Goal: Transaction & Acquisition: Book appointment/travel/reservation

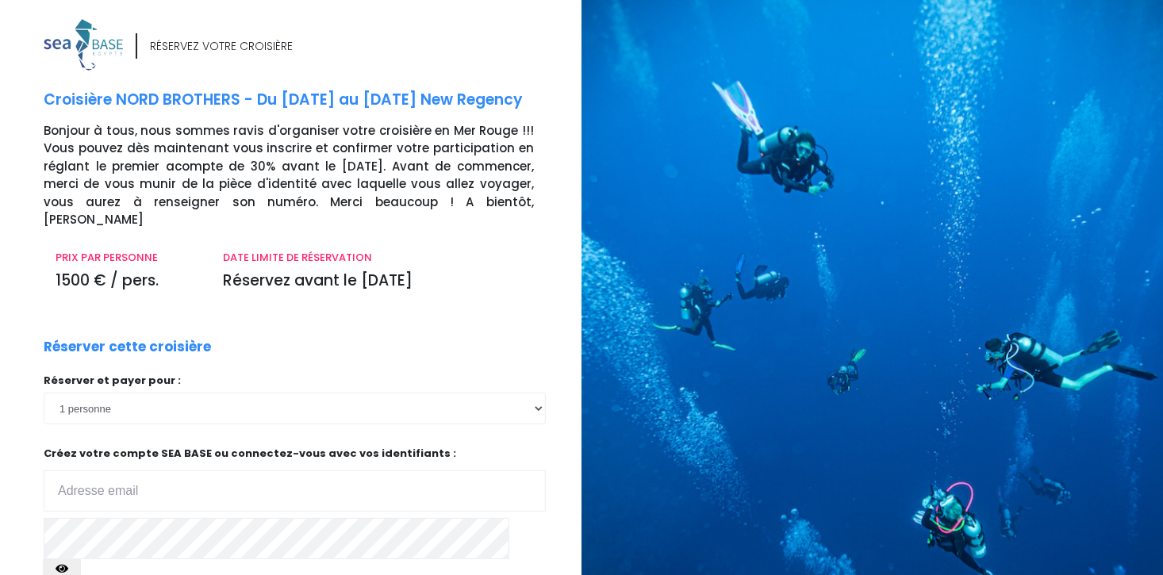
scroll to position [142, 0]
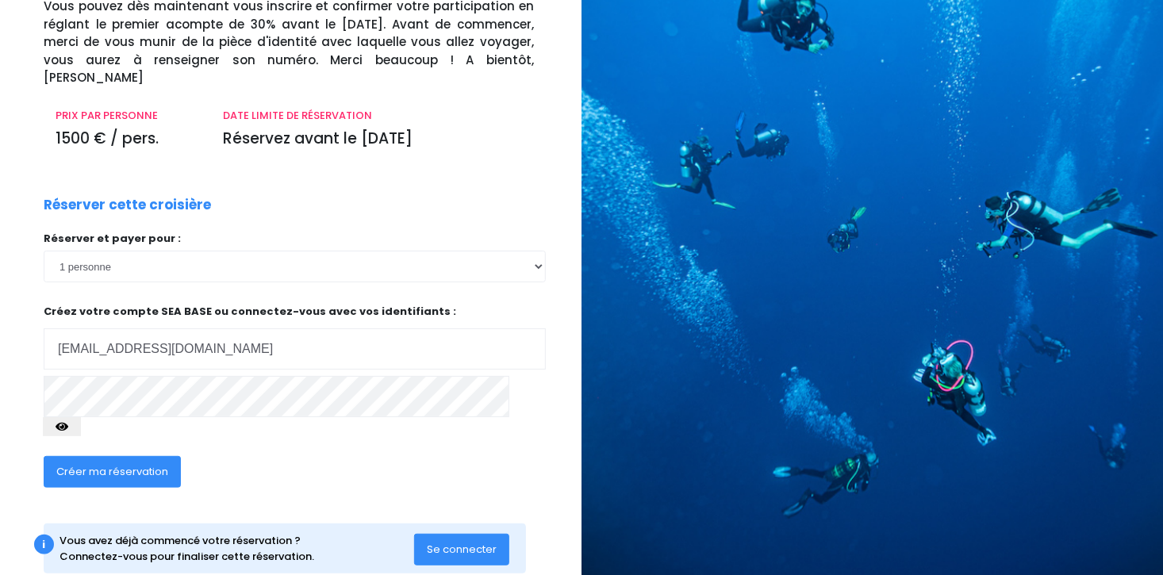
click at [125, 329] on input "[EMAIL_ADDRESS][DOMAIN_NAME]" at bounding box center [295, 349] width 502 height 41
type input "[PERSON_NAME][EMAIL_ADDRESS][DOMAIN_NAME]"
click at [68, 427] on icon "button" at bounding box center [62, 427] width 13 height 0
click at [126, 464] on span "Créer ma réservation" at bounding box center [112, 471] width 112 height 15
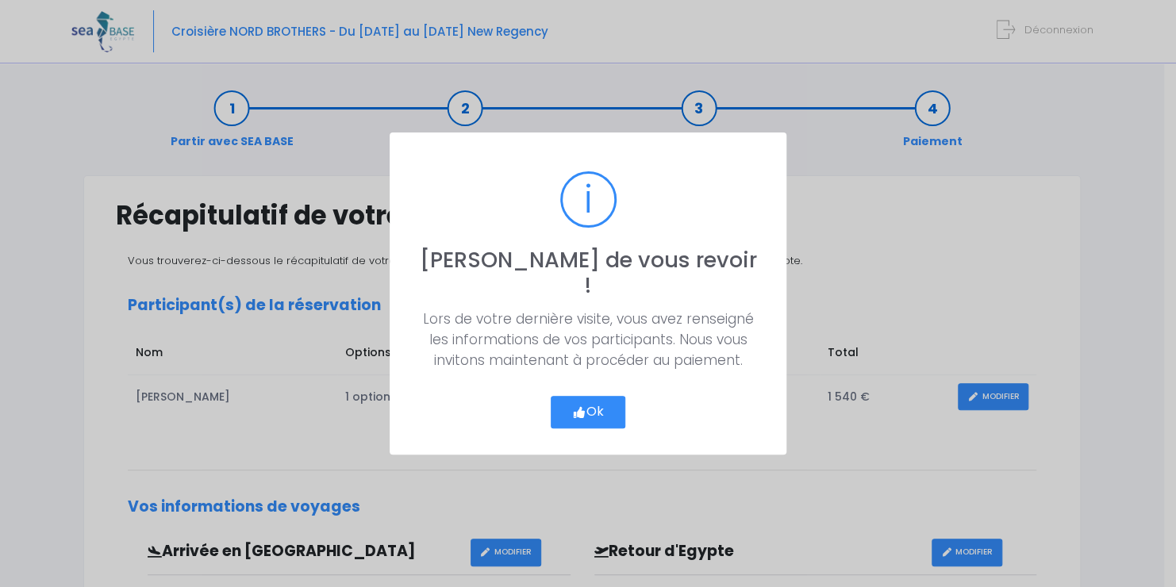
click at [597, 396] on button "Ok" at bounding box center [588, 412] width 75 height 33
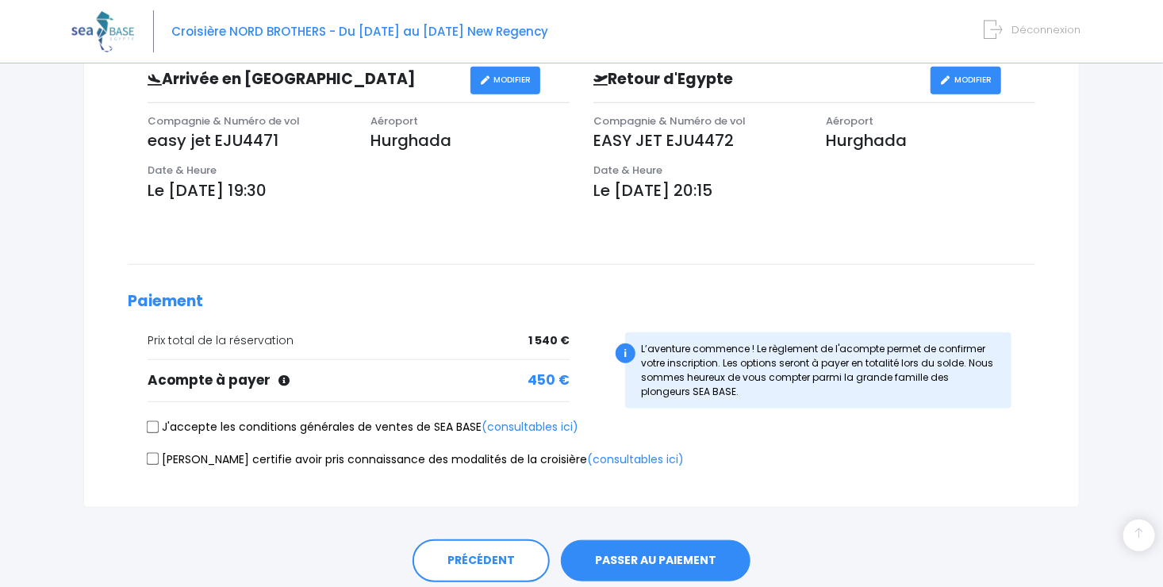
scroll to position [528, 0]
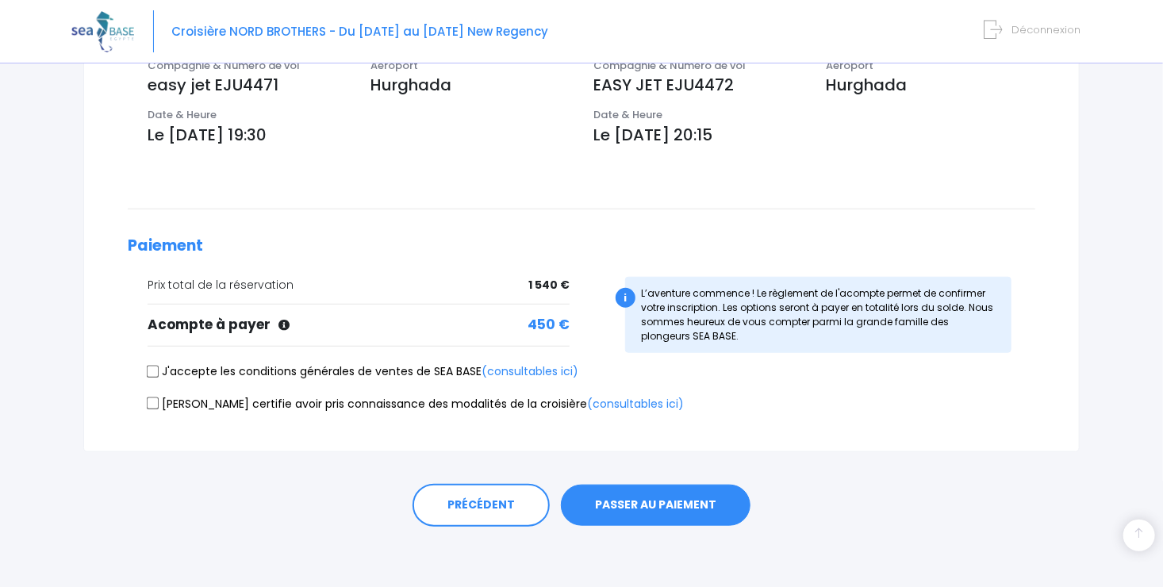
click at [644, 506] on button "PASSER AU PAIEMENT" at bounding box center [656, 505] width 190 height 41
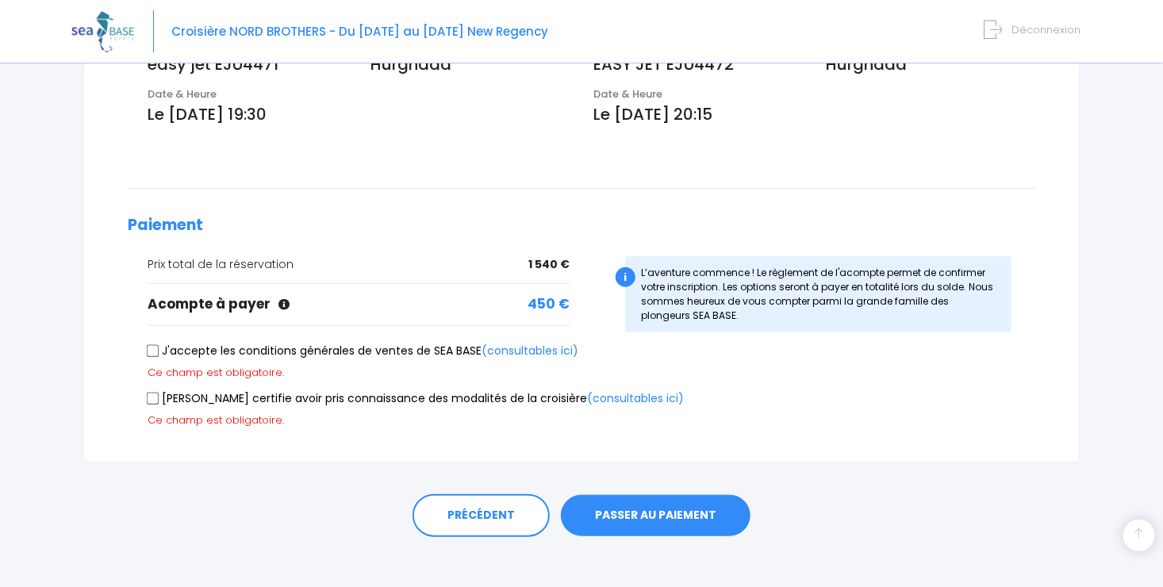
scroll to position [559, 0]
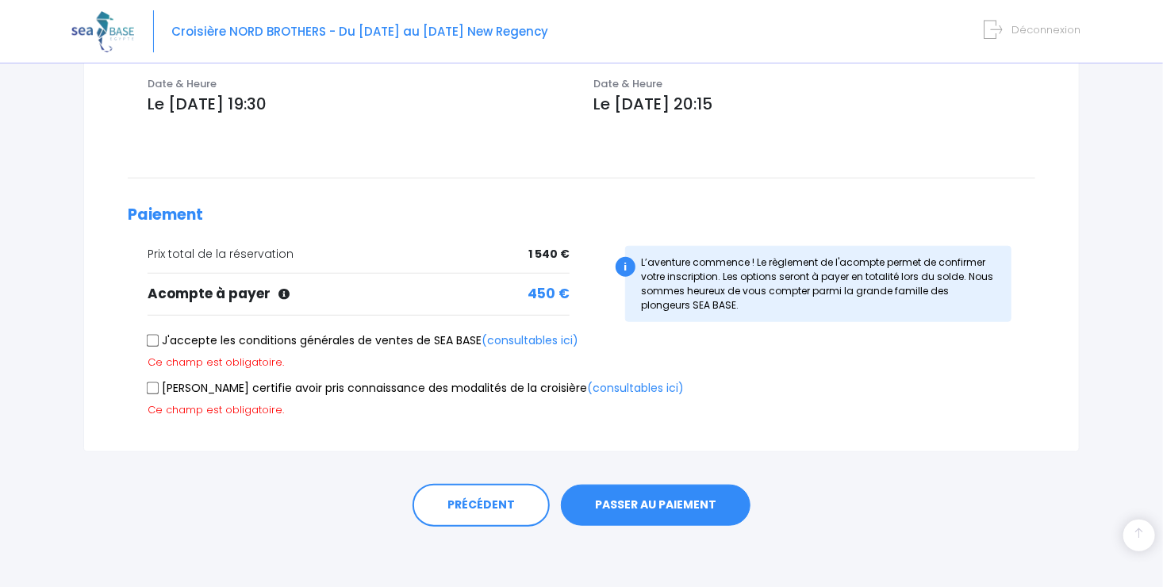
click at [153, 338] on input "J'accepte les conditions générales de ventes de SEA BASE (consultables ici)" at bounding box center [153, 340] width 13 height 13
checkbox input "true"
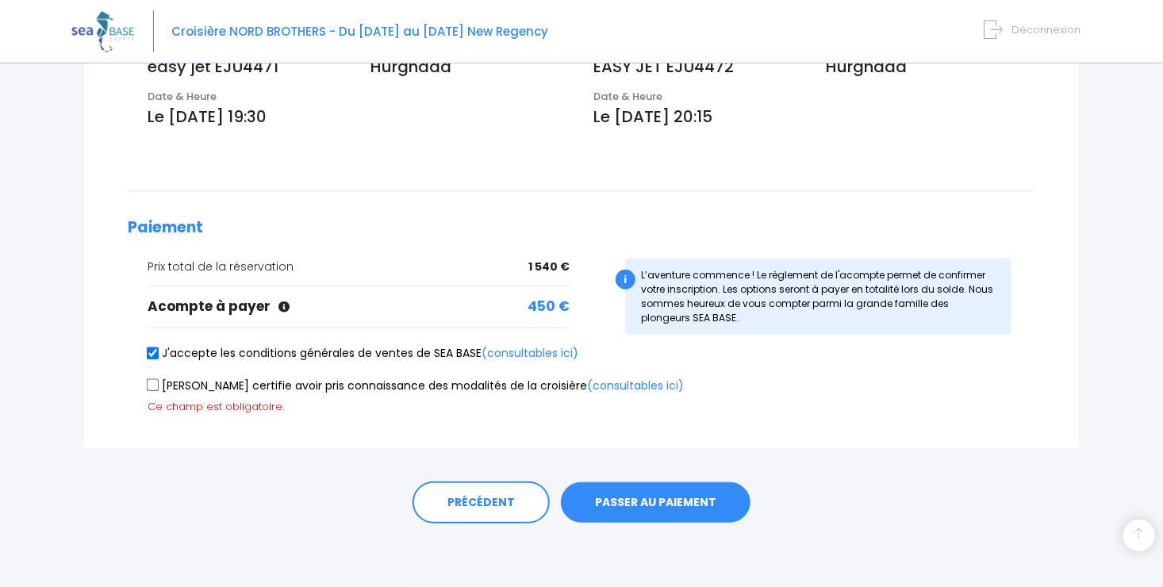
scroll to position [544, 0]
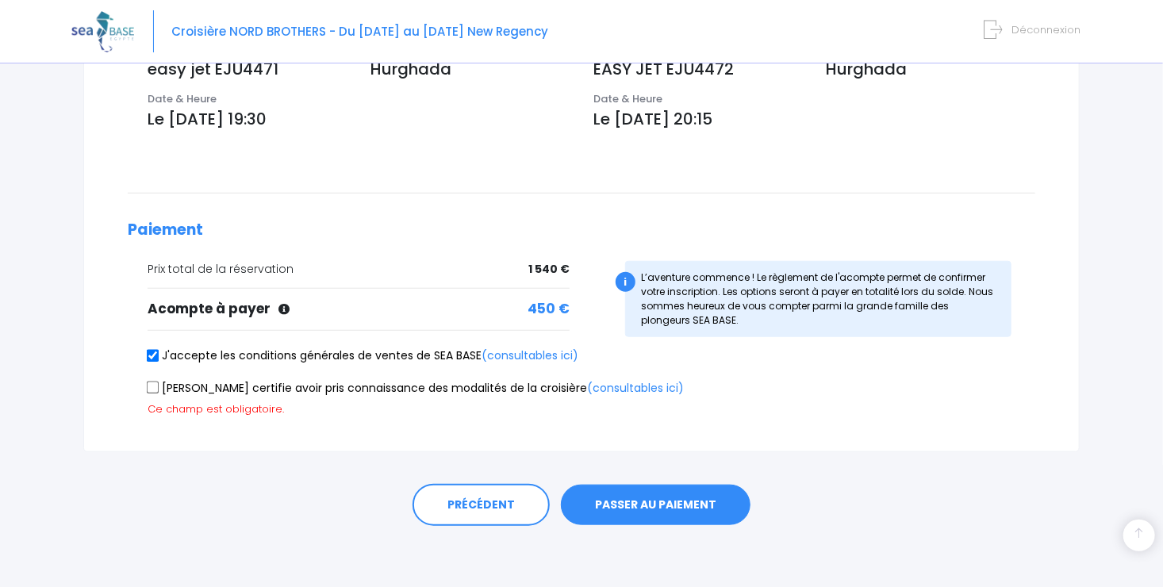
click at [153, 382] on input "[PERSON_NAME] certifie avoir pris connaissance des modalités de la croisière (c…" at bounding box center [153, 388] width 13 height 13
checkbox input "true"
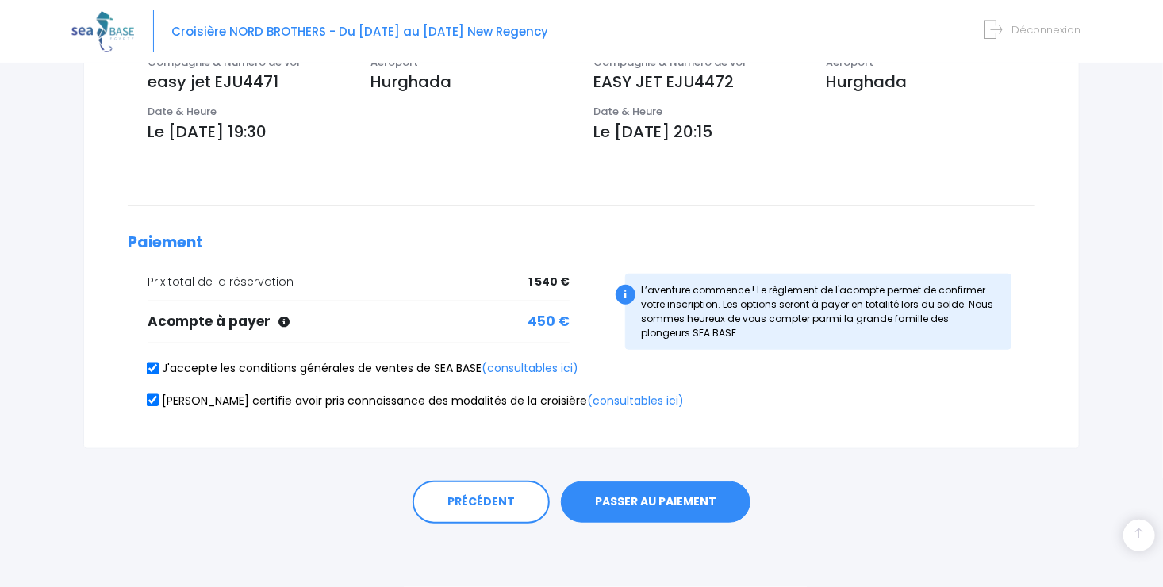
scroll to position [528, 0]
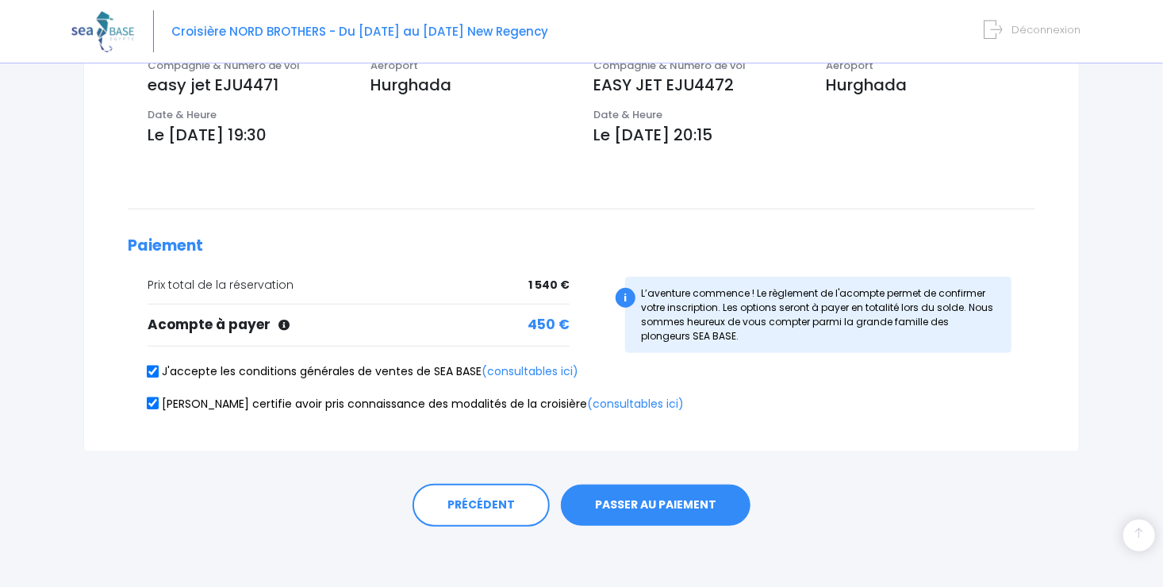
click at [638, 502] on button "PASSER AU PAIEMENT" at bounding box center [656, 505] width 190 height 41
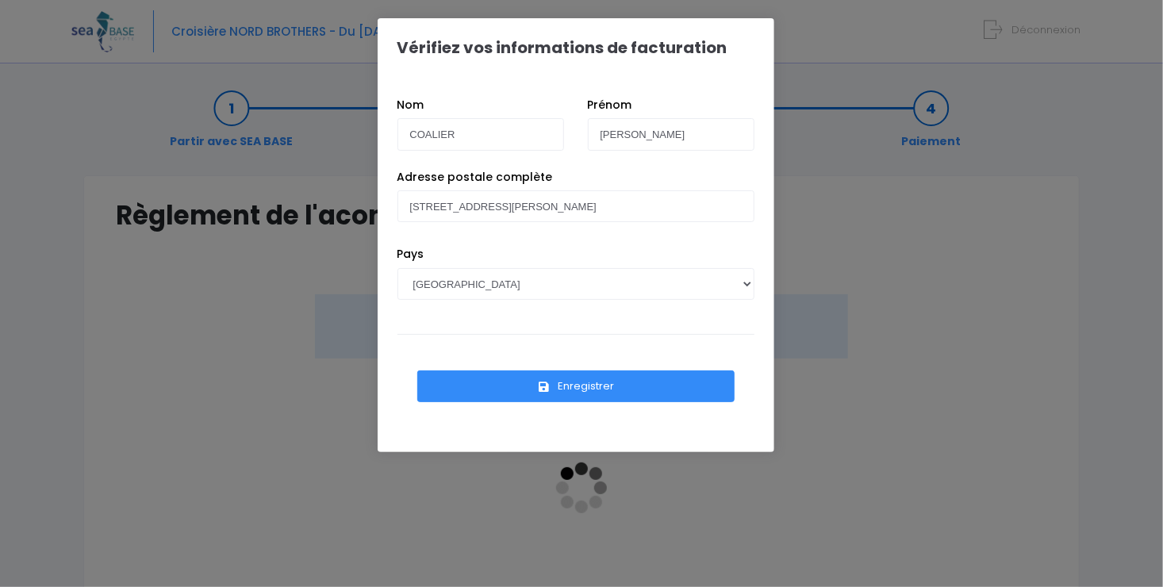
click at [573, 389] on button "Enregistrer" at bounding box center [575, 387] width 317 height 32
